Goal: Task Accomplishment & Management: Manage account settings

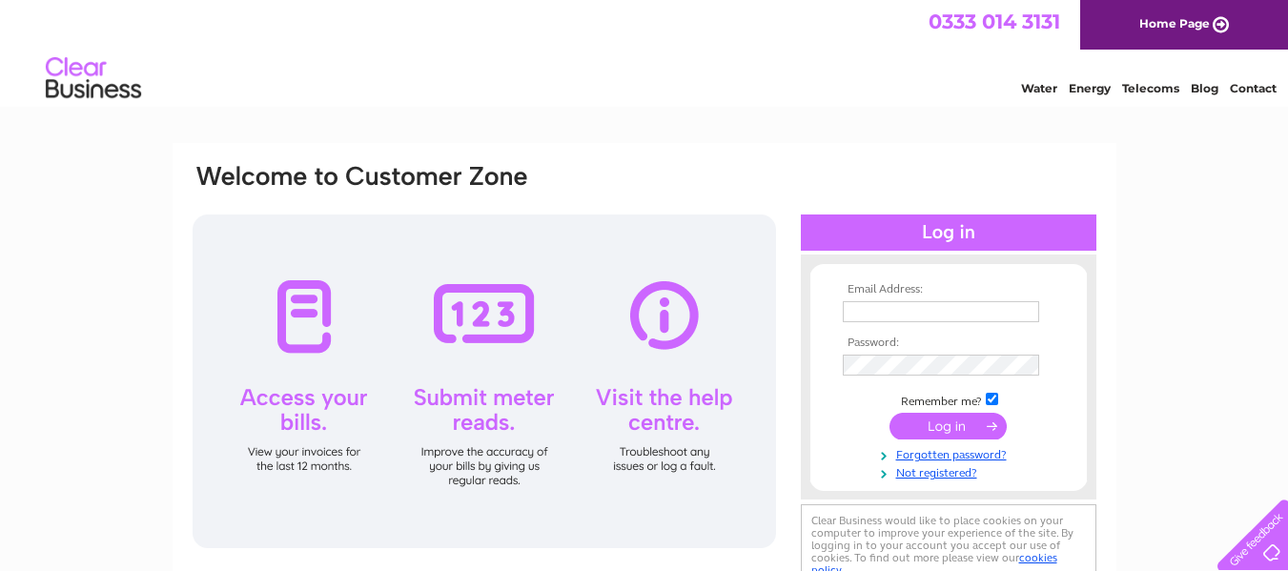
click at [887, 305] on input "text" at bounding box center [941, 311] width 196 height 21
type input "garymacbrayne@aol.com"
click at [964, 423] on input "submit" at bounding box center [948, 428] width 117 height 27
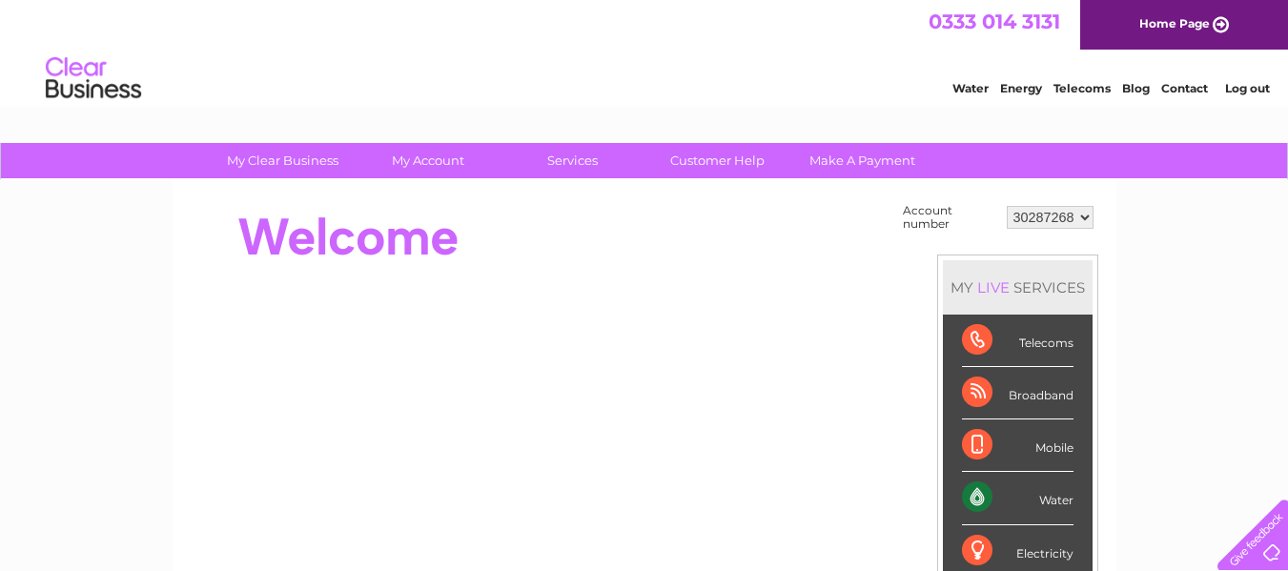
click at [1107, 269] on div "Account number 30287268 30287287 30292969 30304898 MY LIVE SERVICES Telecoms Br…" at bounding box center [645, 536] width 944 height 712
click at [1069, 214] on select "30287268 30287287 30292969 30304898" at bounding box center [1050, 217] width 87 height 23
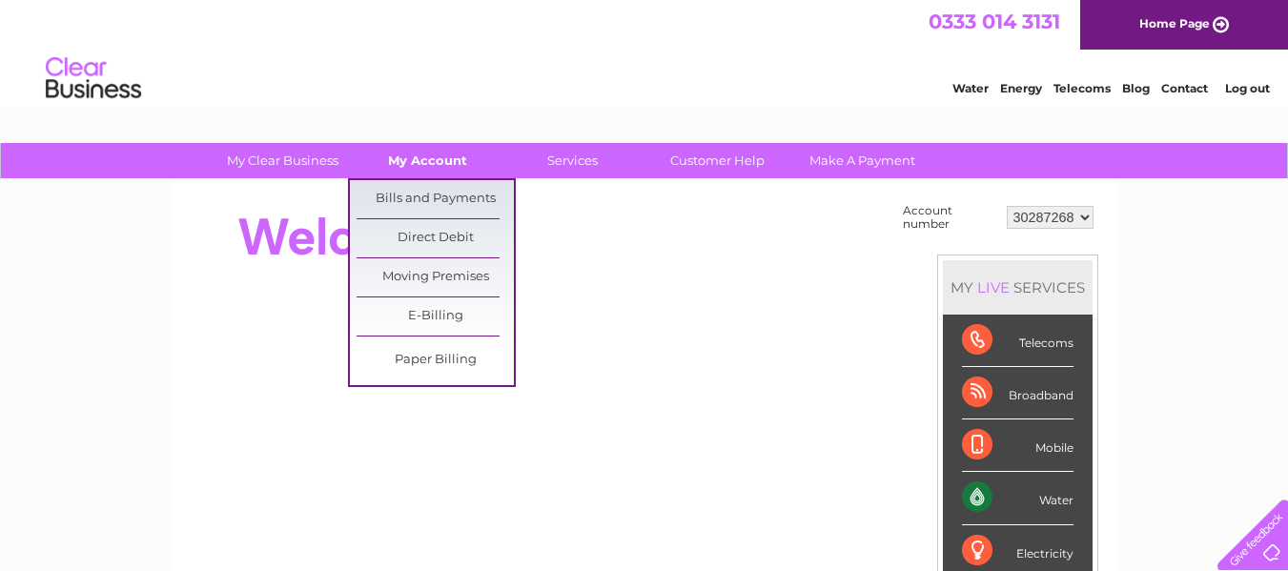
click at [401, 149] on link "My Account" at bounding box center [427, 160] width 157 height 35
click at [410, 192] on link "Bills and Payments" at bounding box center [435, 199] width 157 height 38
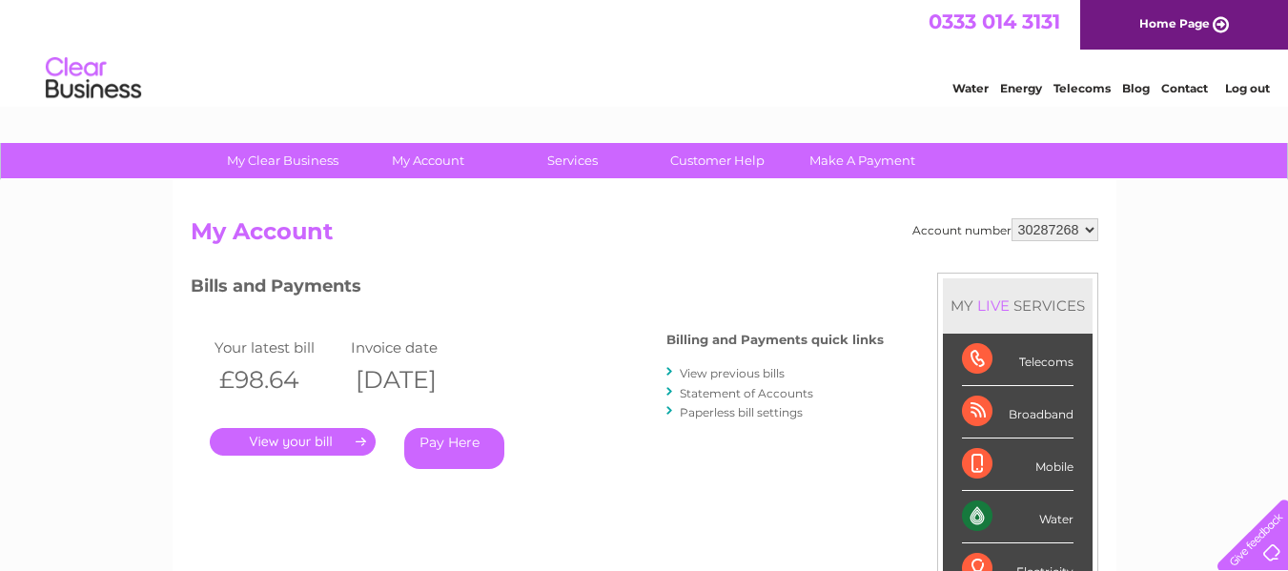
click at [319, 441] on link "." at bounding box center [293, 442] width 166 height 28
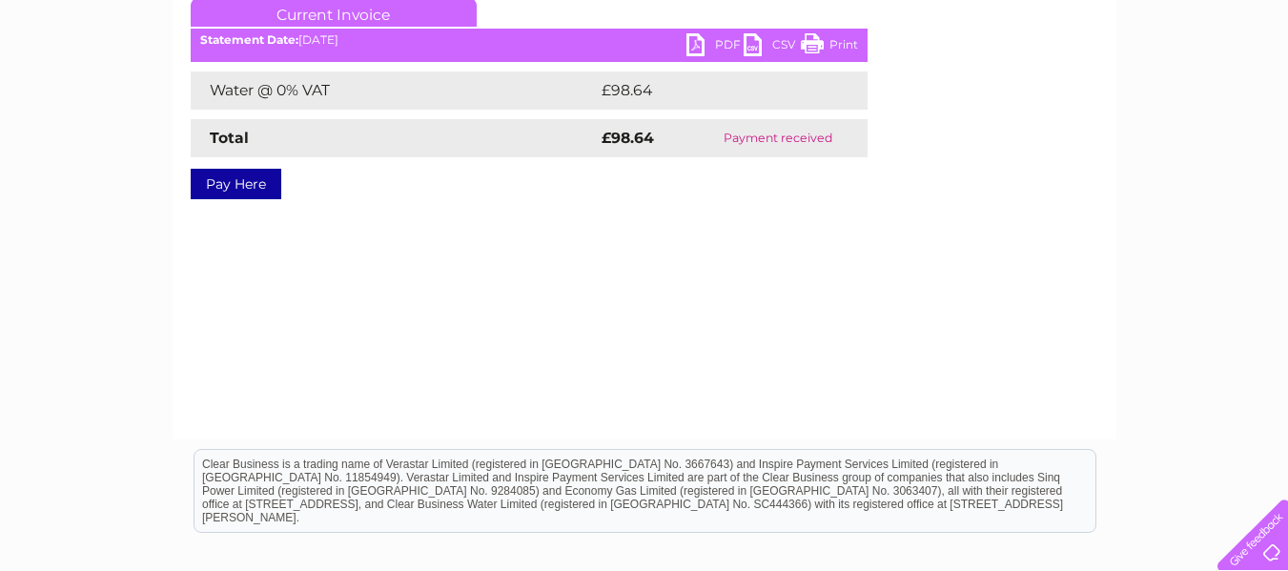
scroll to position [191, 0]
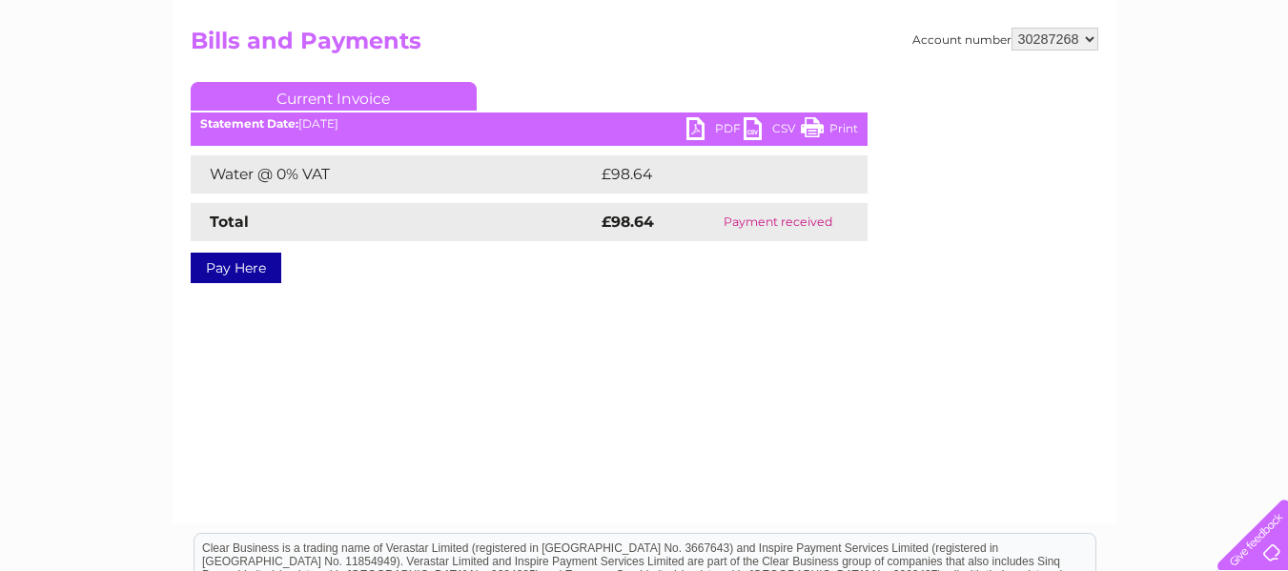
click at [715, 122] on link "PDF" at bounding box center [715, 131] width 57 height 28
